Goal: Information Seeking & Learning: Understand process/instructions

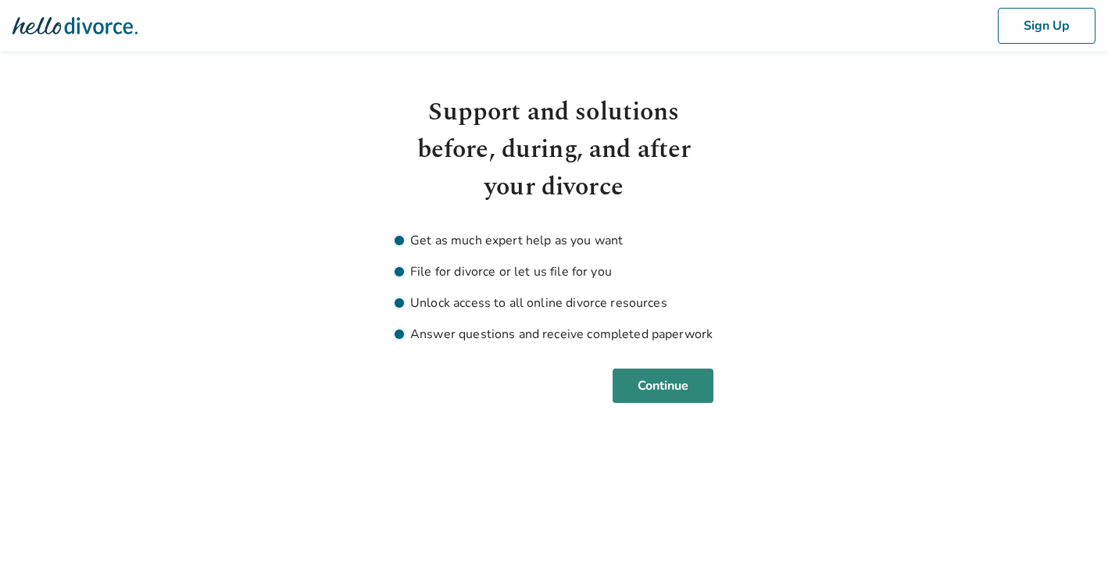
click at [657, 387] on button "Continue" at bounding box center [662, 386] width 101 height 34
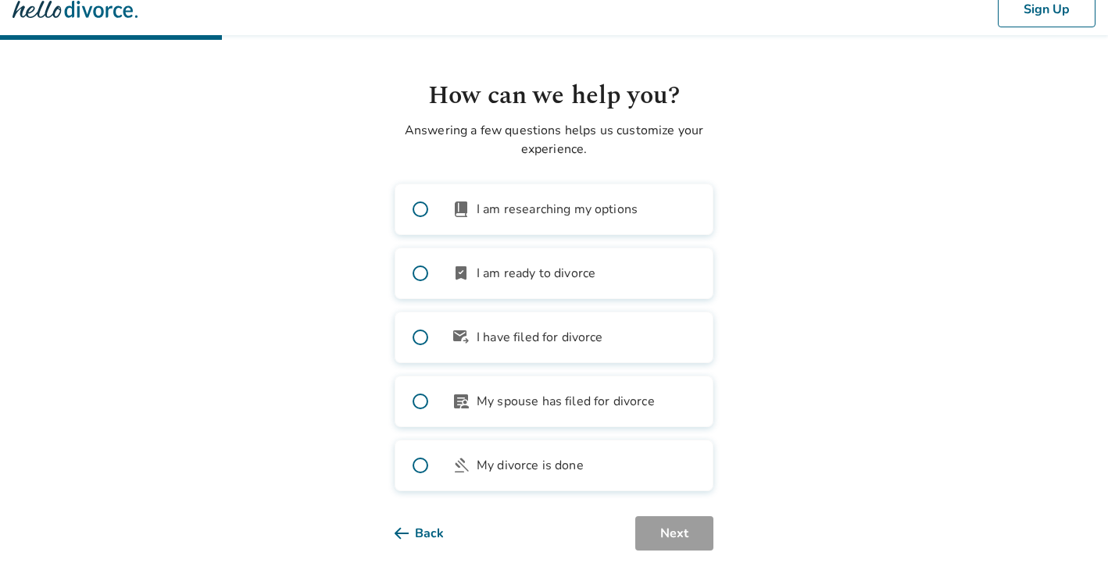
scroll to position [16, 0]
click at [420, 398] on span at bounding box center [420, 401] width 50 height 50
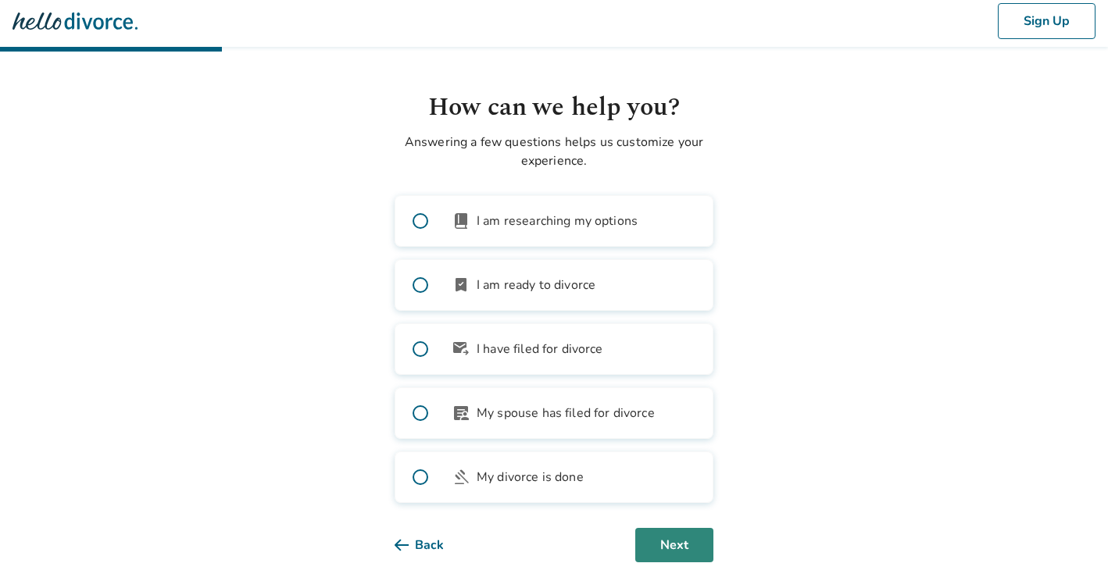
click at [670, 546] on button "Next" at bounding box center [674, 545] width 78 height 34
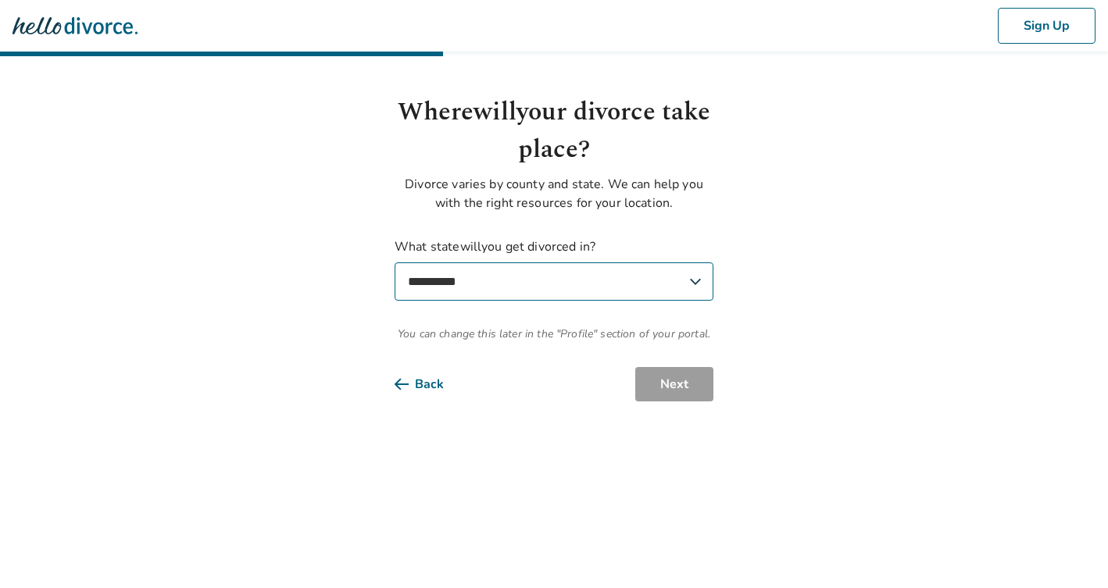
scroll to position [0, 0]
select select "**"
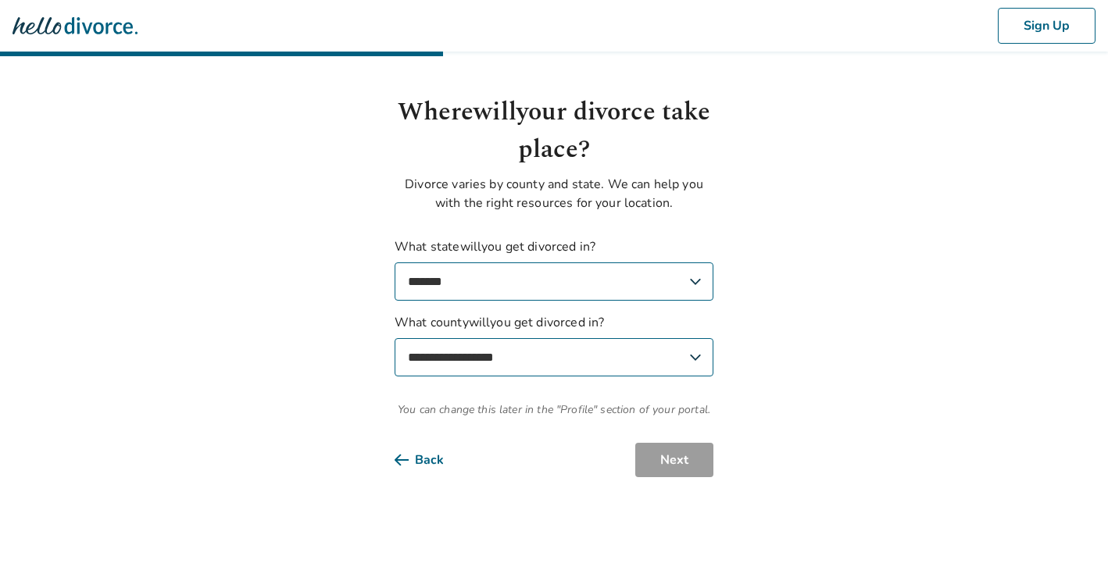
select select "**********"
click at [679, 455] on button "Next" at bounding box center [674, 460] width 78 height 34
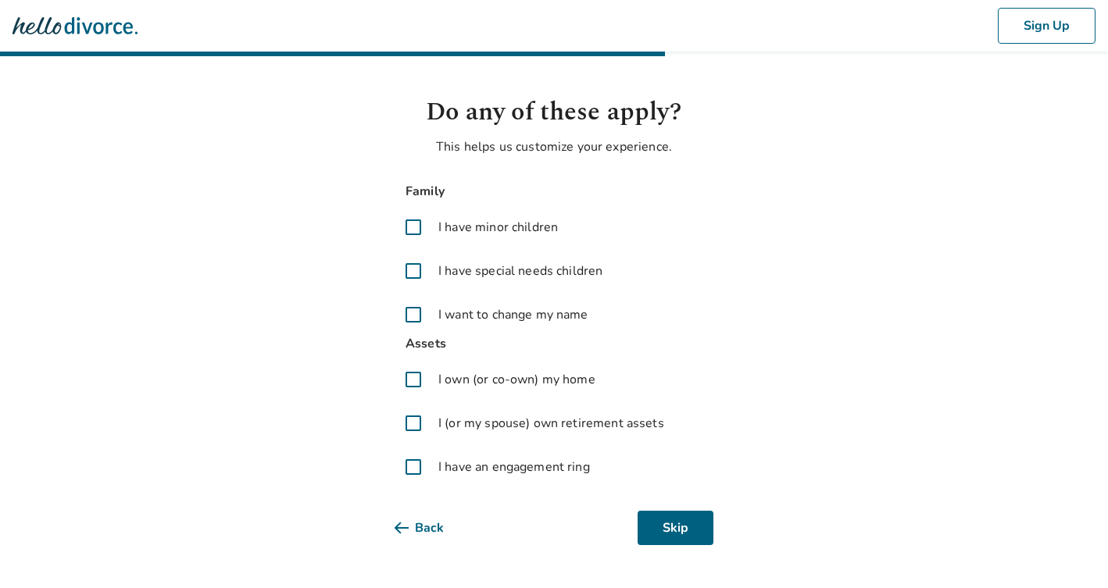
click at [416, 232] on span at bounding box center [412, 227] width 37 height 37
click at [412, 426] on span at bounding box center [412, 423] width 37 height 37
click at [689, 520] on button "Next" at bounding box center [674, 528] width 78 height 34
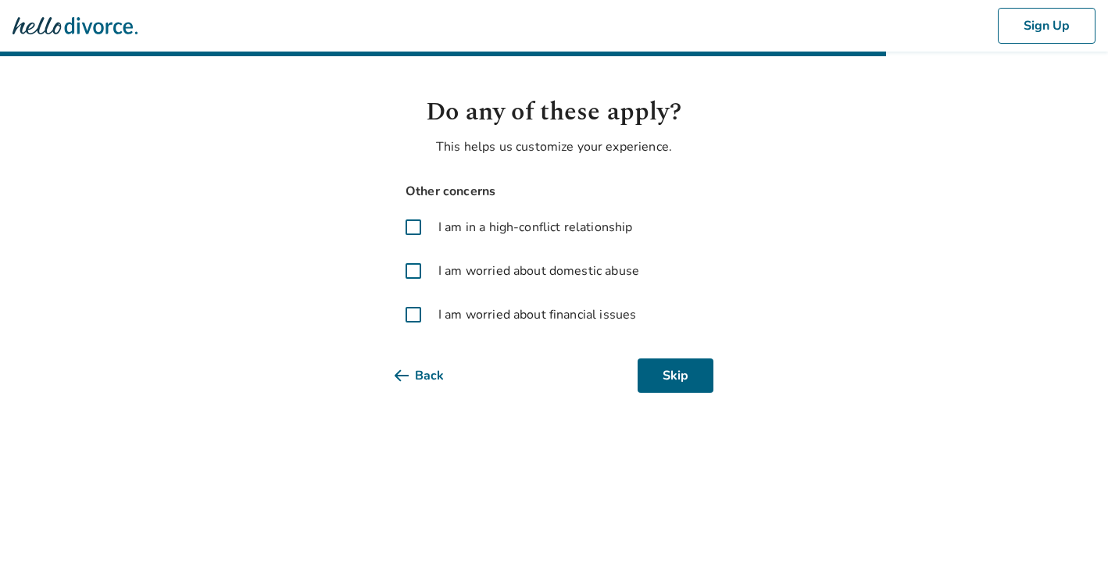
click at [412, 312] on span at bounding box center [412, 314] width 37 height 37
click at [688, 371] on button "Next" at bounding box center [674, 375] width 78 height 34
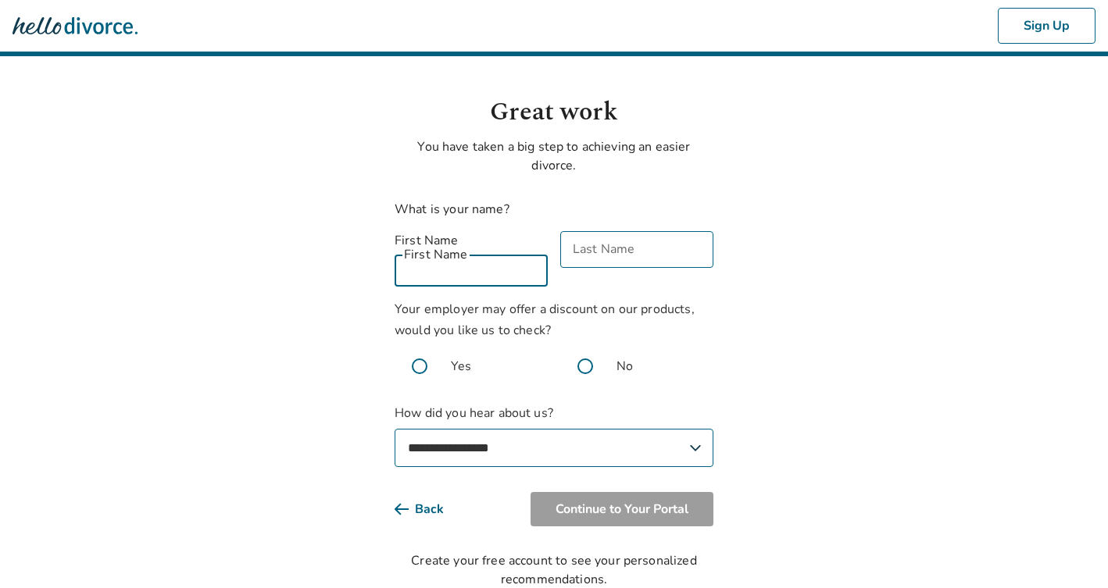
click at [463, 261] on input "First Name" at bounding box center [470, 268] width 153 height 37
type input "*******"
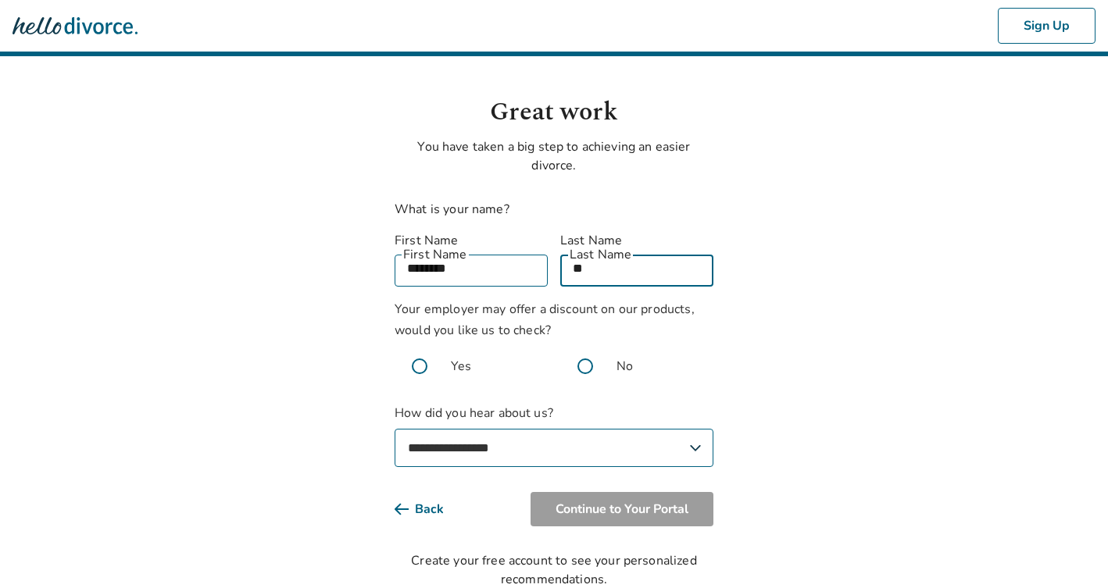
type input "*"
type input "*********"
click at [423, 350] on span at bounding box center [419, 366] width 50 height 50
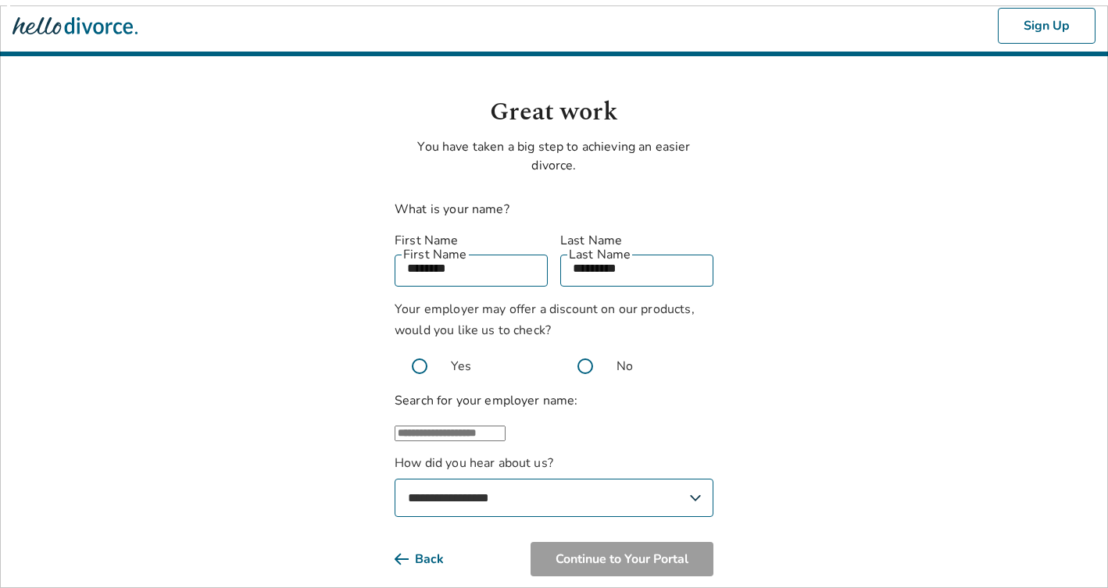
click at [501, 428] on input "text" at bounding box center [449, 434] width 111 height 16
type input "*"
click at [677, 487] on li "Other" at bounding box center [569, 484] width 287 height 19
type input "*****"
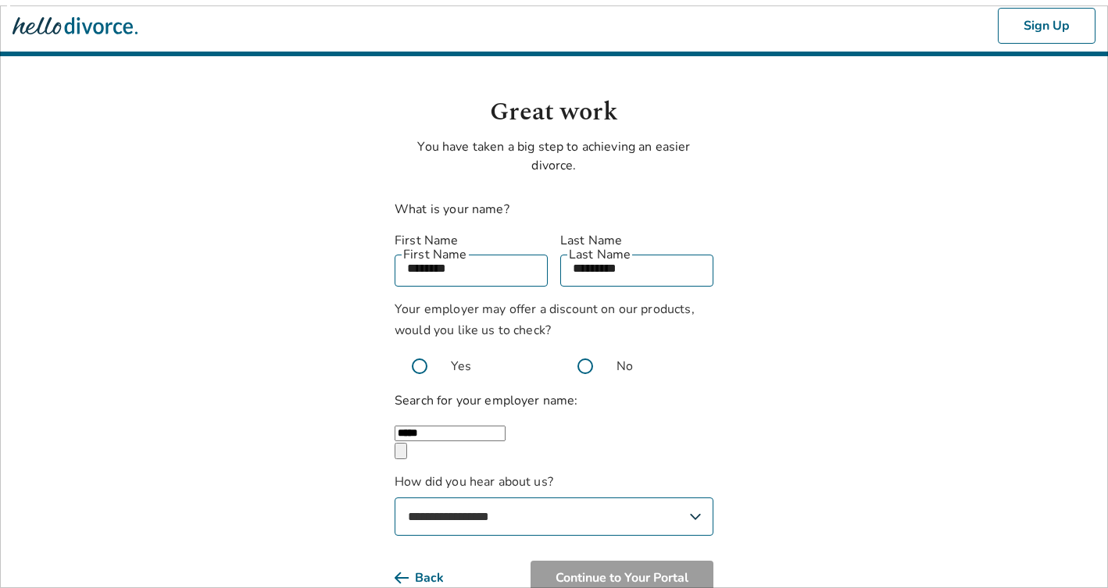
click at [755, 492] on body "**********" at bounding box center [554, 329] width 1108 height 658
select select "**********"
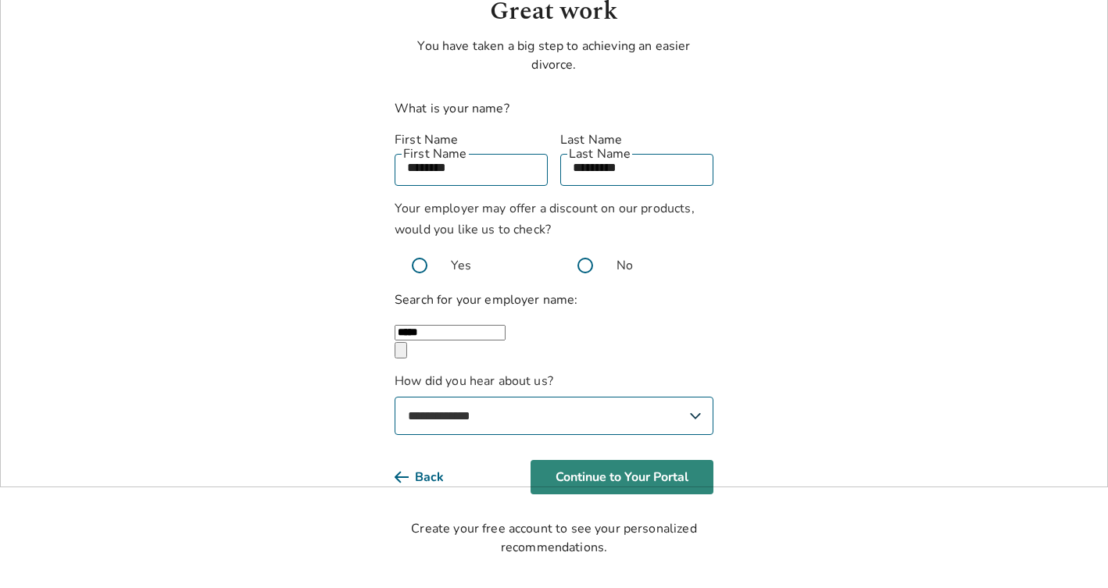
scroll to position [100, 0]
click at [597, 471] on button "Continue to Your Portal" at bounding box center [621, 478] width 183 height 34
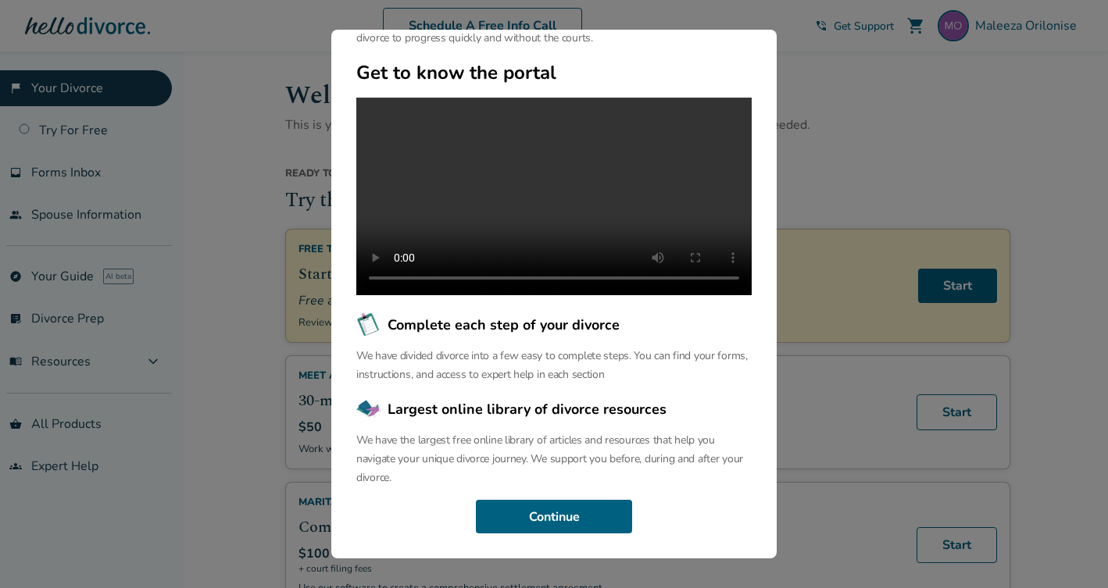
scroll to position [118, 0]
click at [547, 512] on button "Continue" at bounding box center [554, 517] width 156 height 34
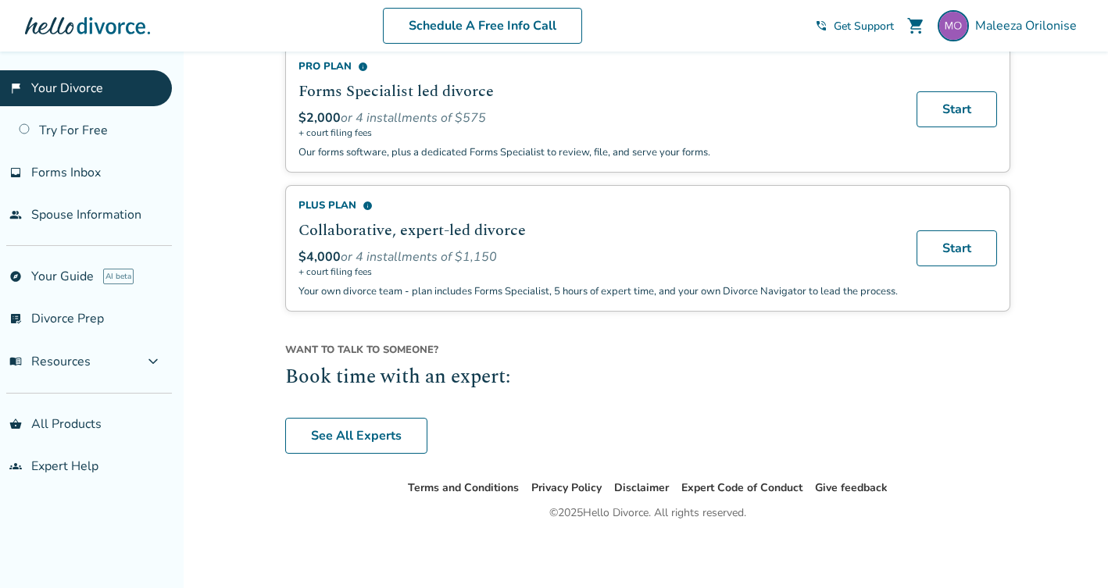
scroll to position [1146, 0]
click at [356, 451] on link "See All Experts" at bounding box center [356, 436] width 142 height 36
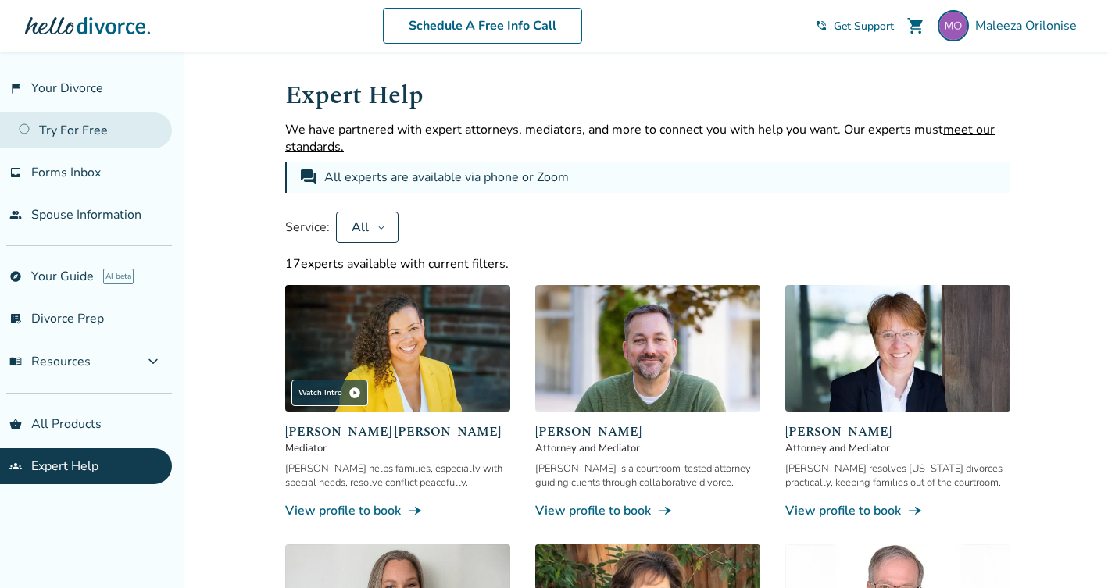
click at [68, 137] on link "Try For Free" at bounding box center [86, 130] width 172 height 36
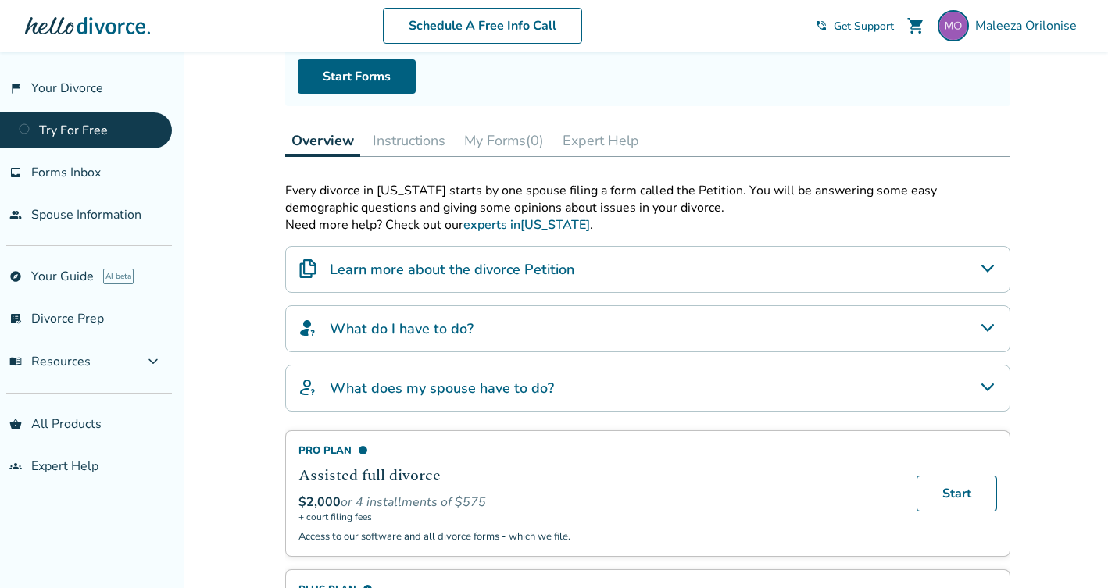
scroll to position [233, 0]
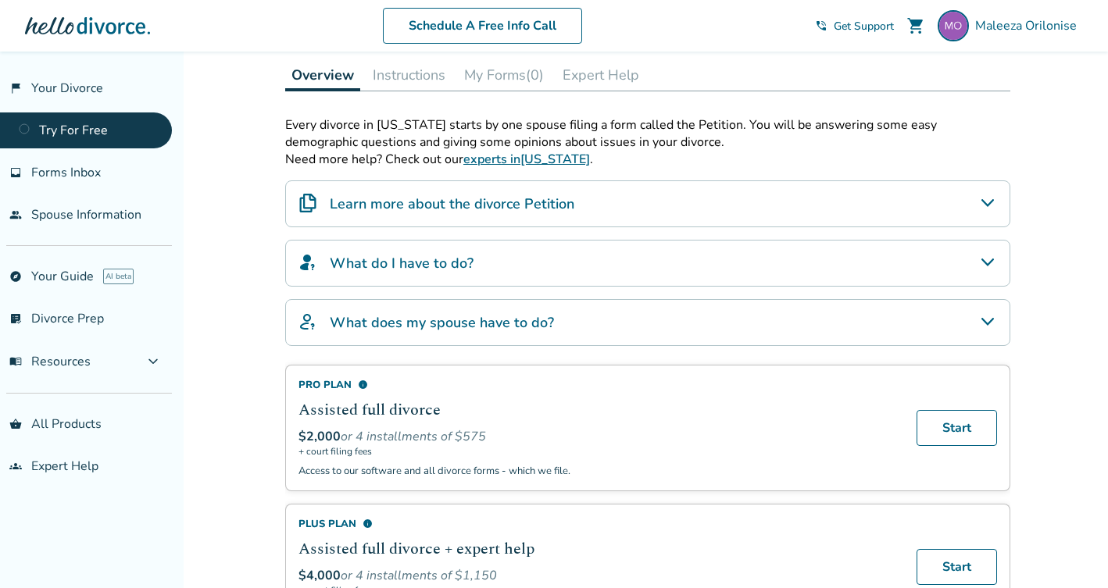
click at [621, 201] on div "Learn more about the divorce Petition" at bounding box center [647, 203] width 725 height 47
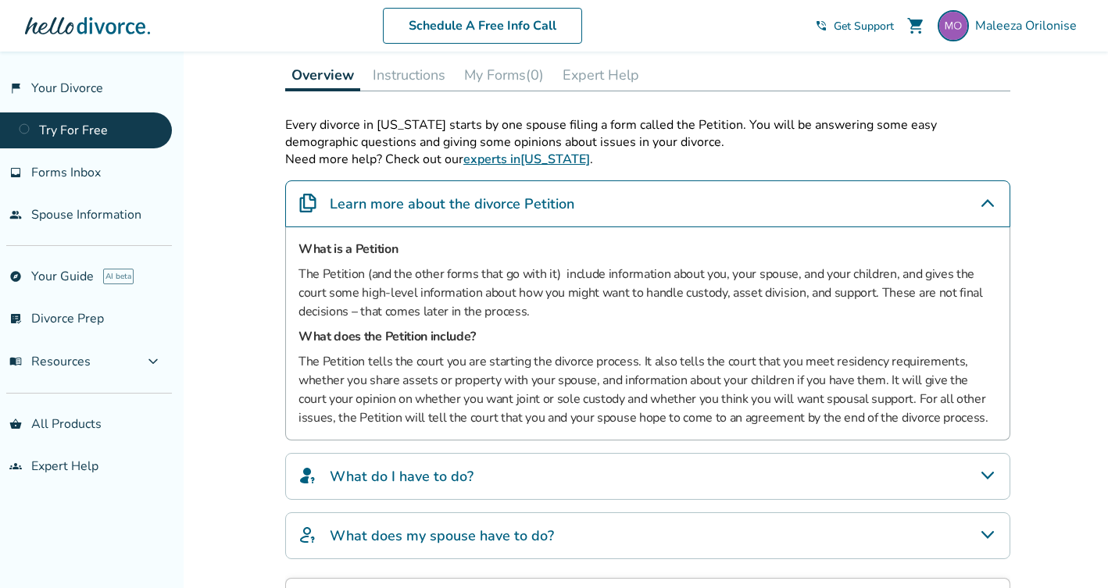
click at [621, 201] on div "Learn more about the divorce Petition" at bounding box center [647, 203] width 725 height 47
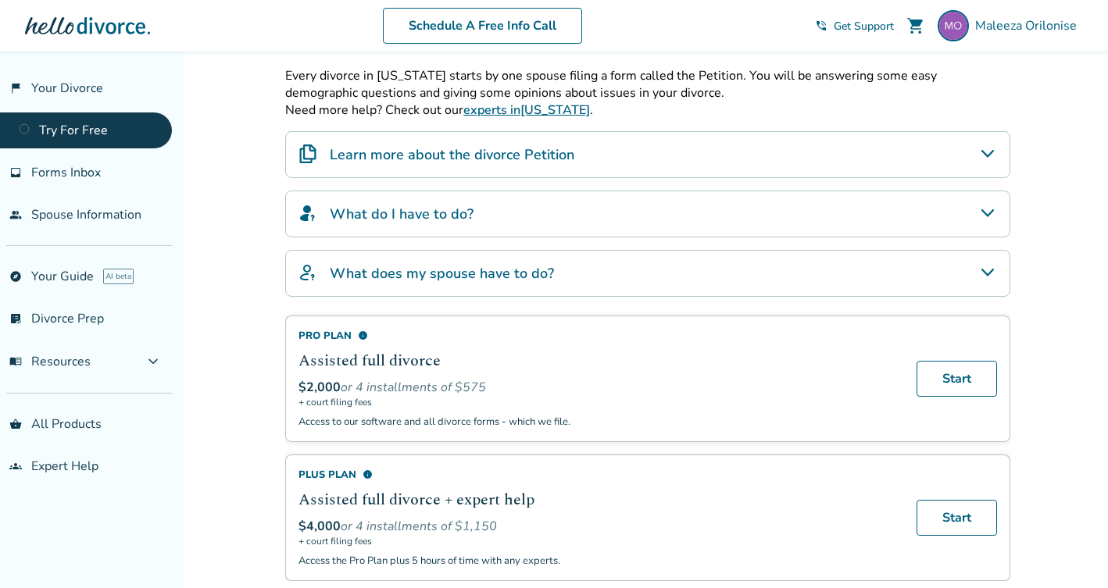
scroll to position [311, 0]
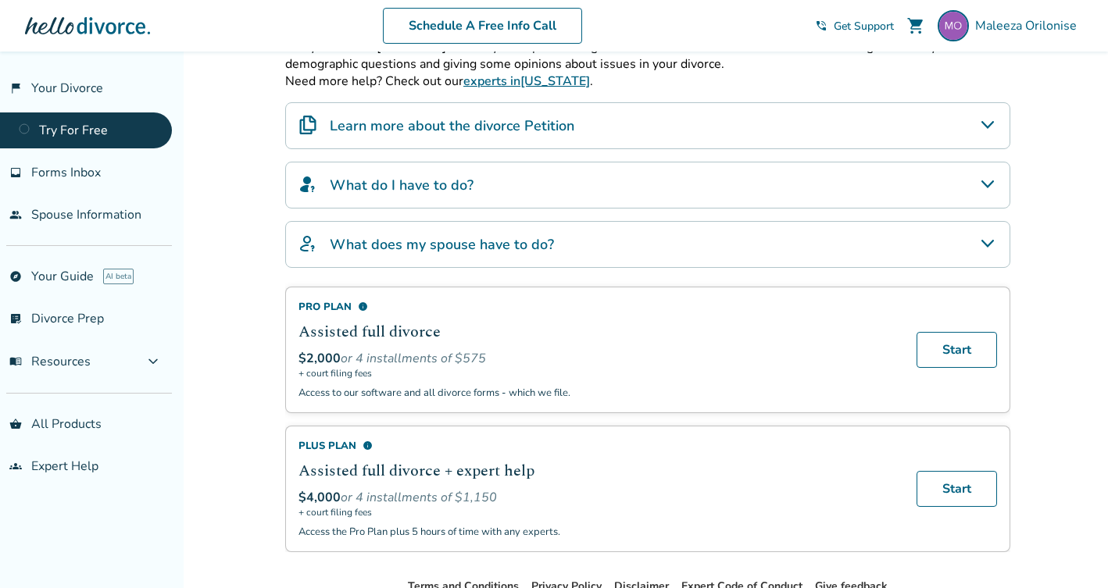
click at [597, 121] on div "Learn more about the divorce Petition" at bounding box center [647, 125] width 725 height 47
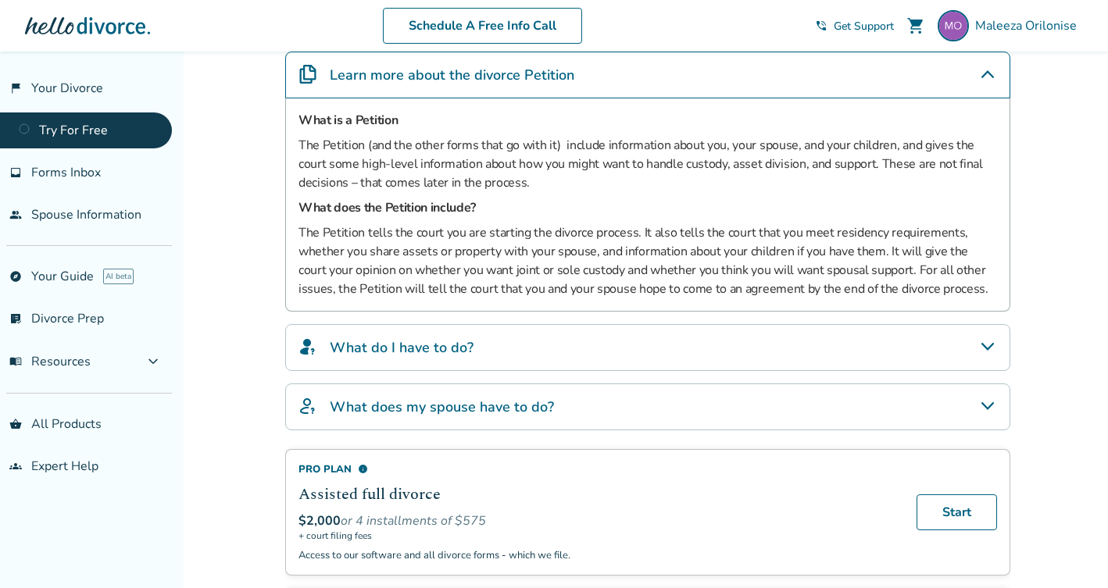
scroll to position [329, 0]
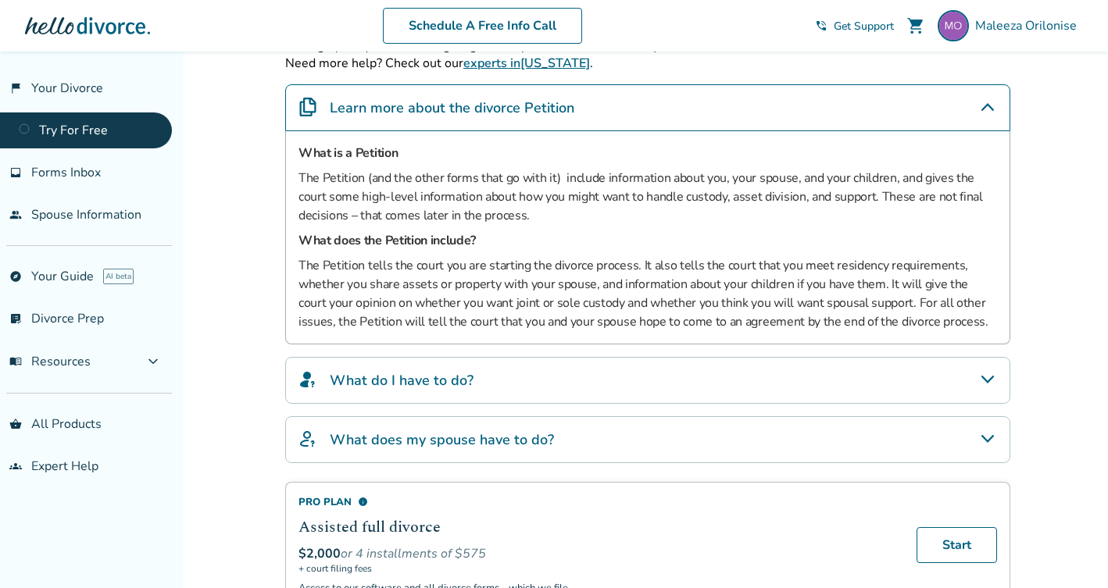
click at [984, 105] on icon "Learn more about the divorce Petition" at bounding box center [987, 107] width 19 height 19
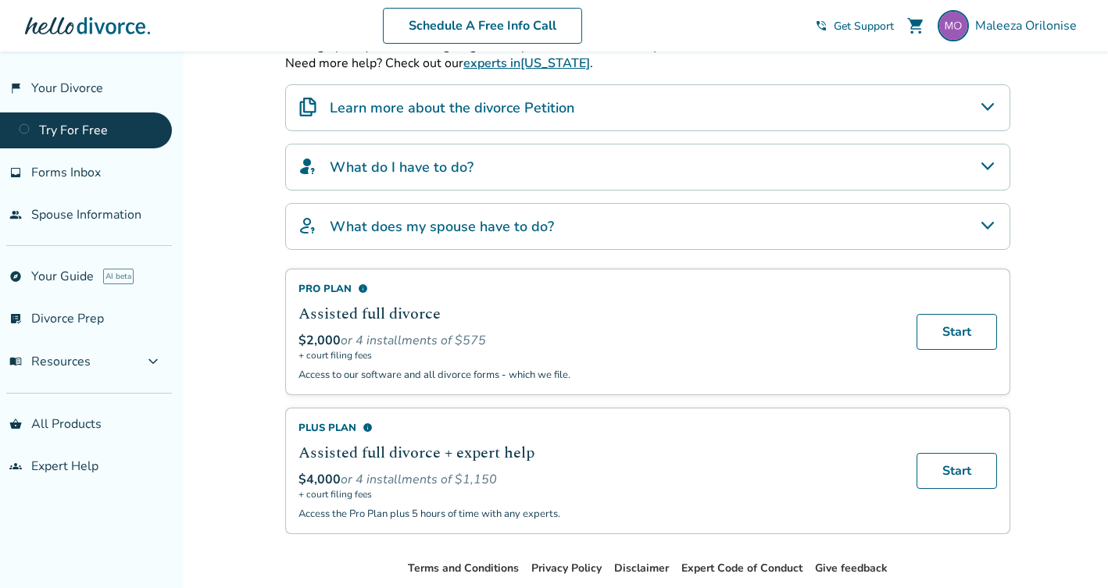
click at [768, 165] on div "What do I have to do?" at bounding box center [647, 167] width 725 height 47
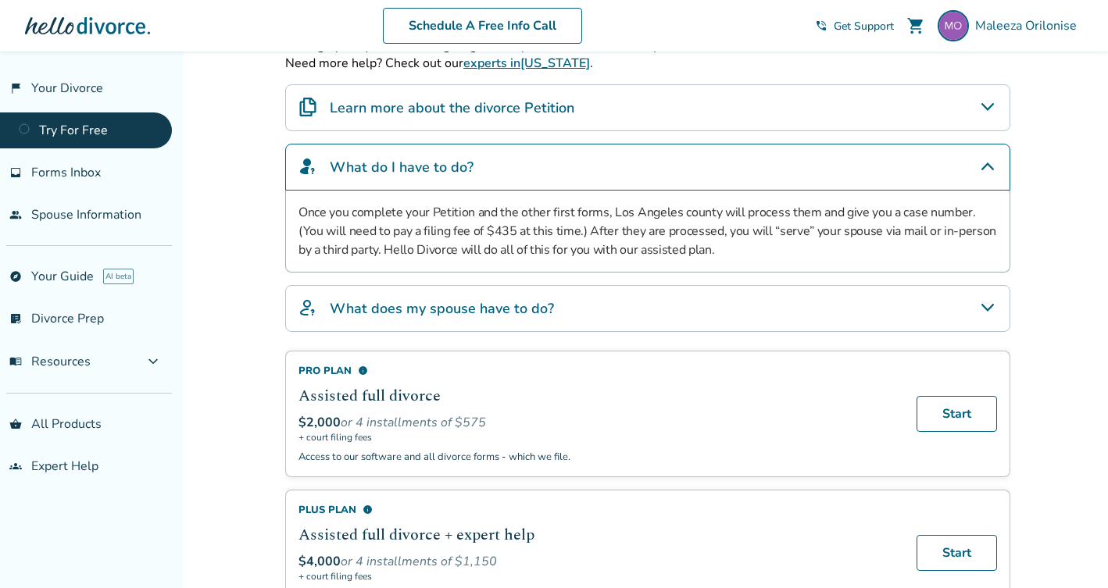
click at [987, 161] on icon "What do I have to do?" at bounding box center [987, 166] width 19 height 19
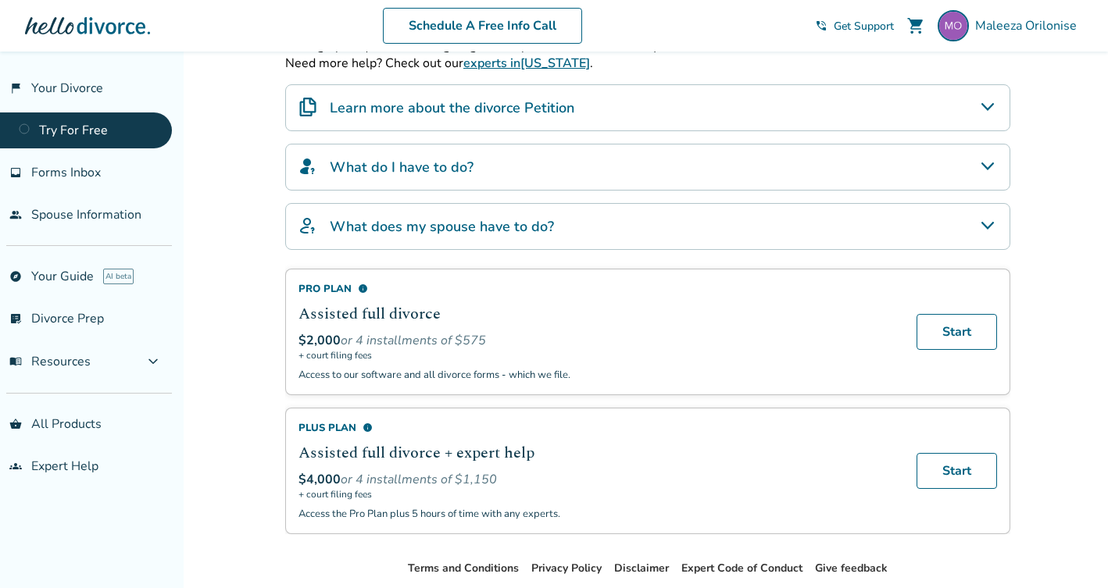
click at [799, 226] on div "What does my spouse have to do?" at bounding box center [647, 226] width 725 height 47
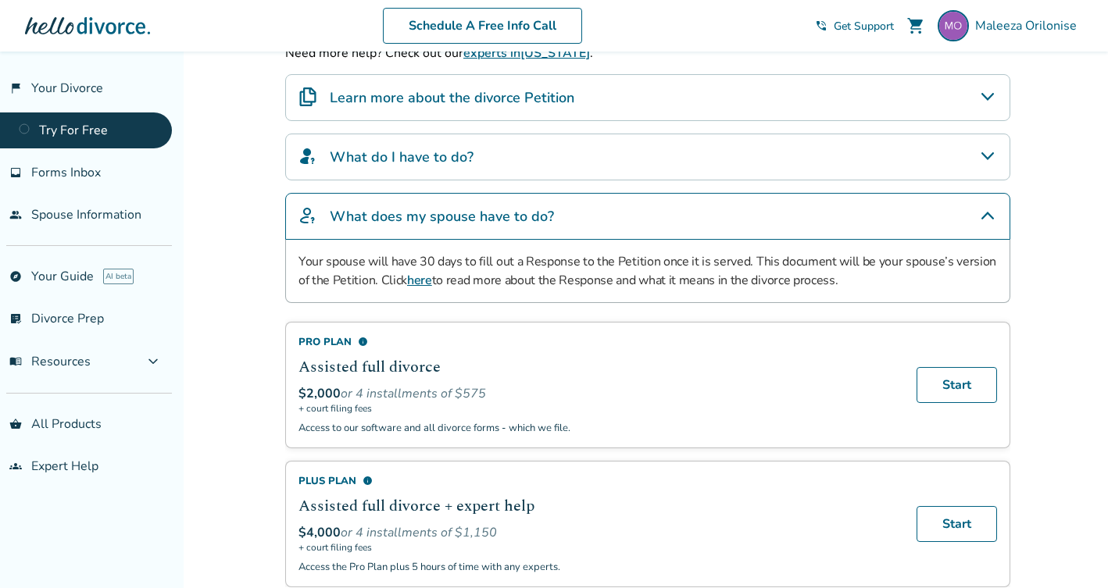
scroll to position [341, 0]
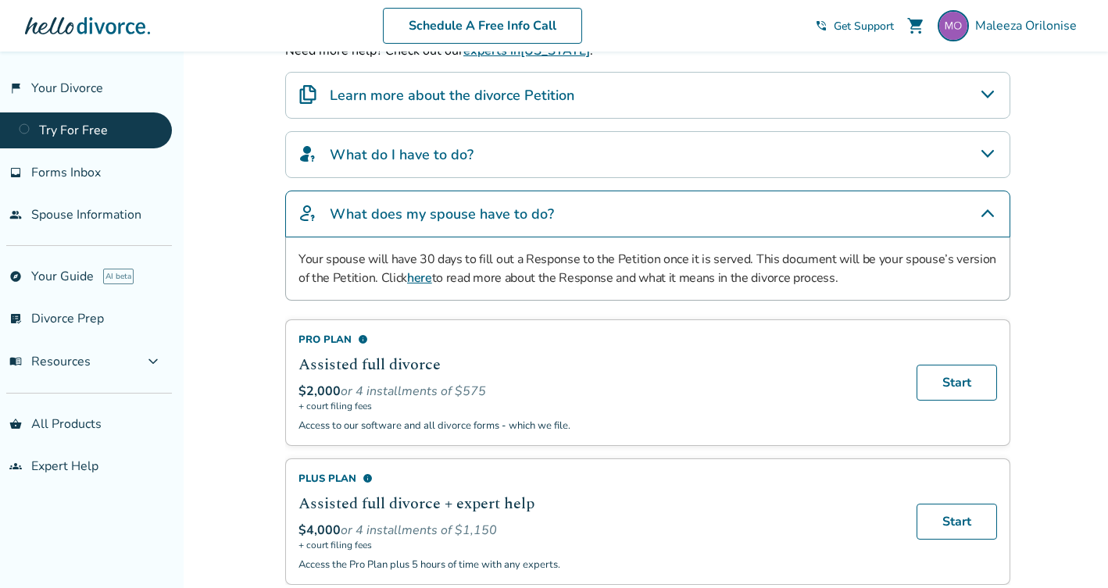
click at [991, 209] on icon "What does my spouse have to do?" at bounding box center [987, 213] width 19 height 19
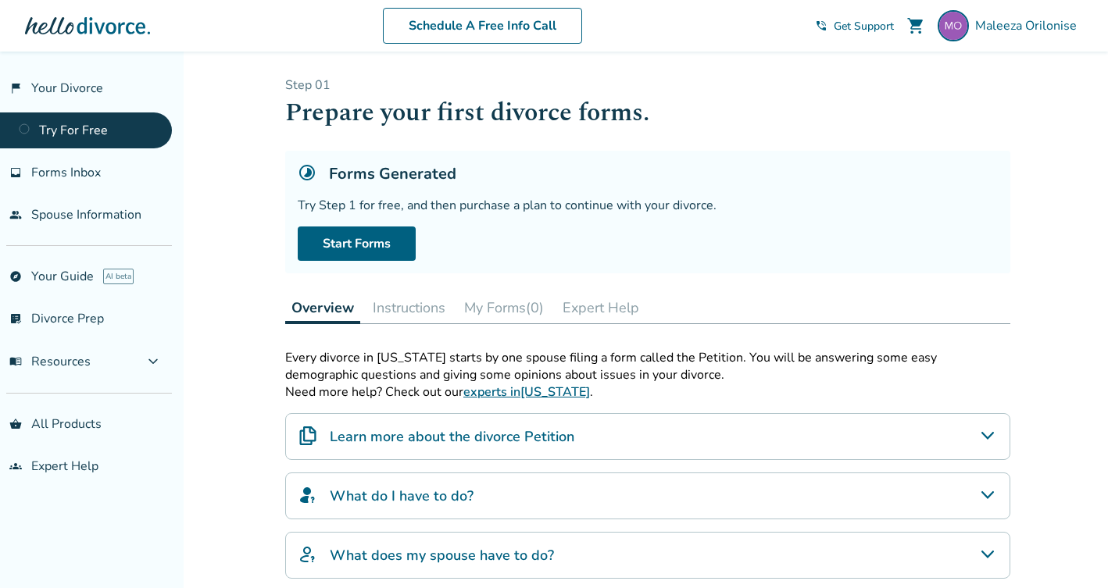
scroll to position [0, 0]
click at [59, 166] on span "Forms Inbox" at bounding box center [66, 172] width 70 height 17
